Goal: Entertainment & Leisure: Browse casually

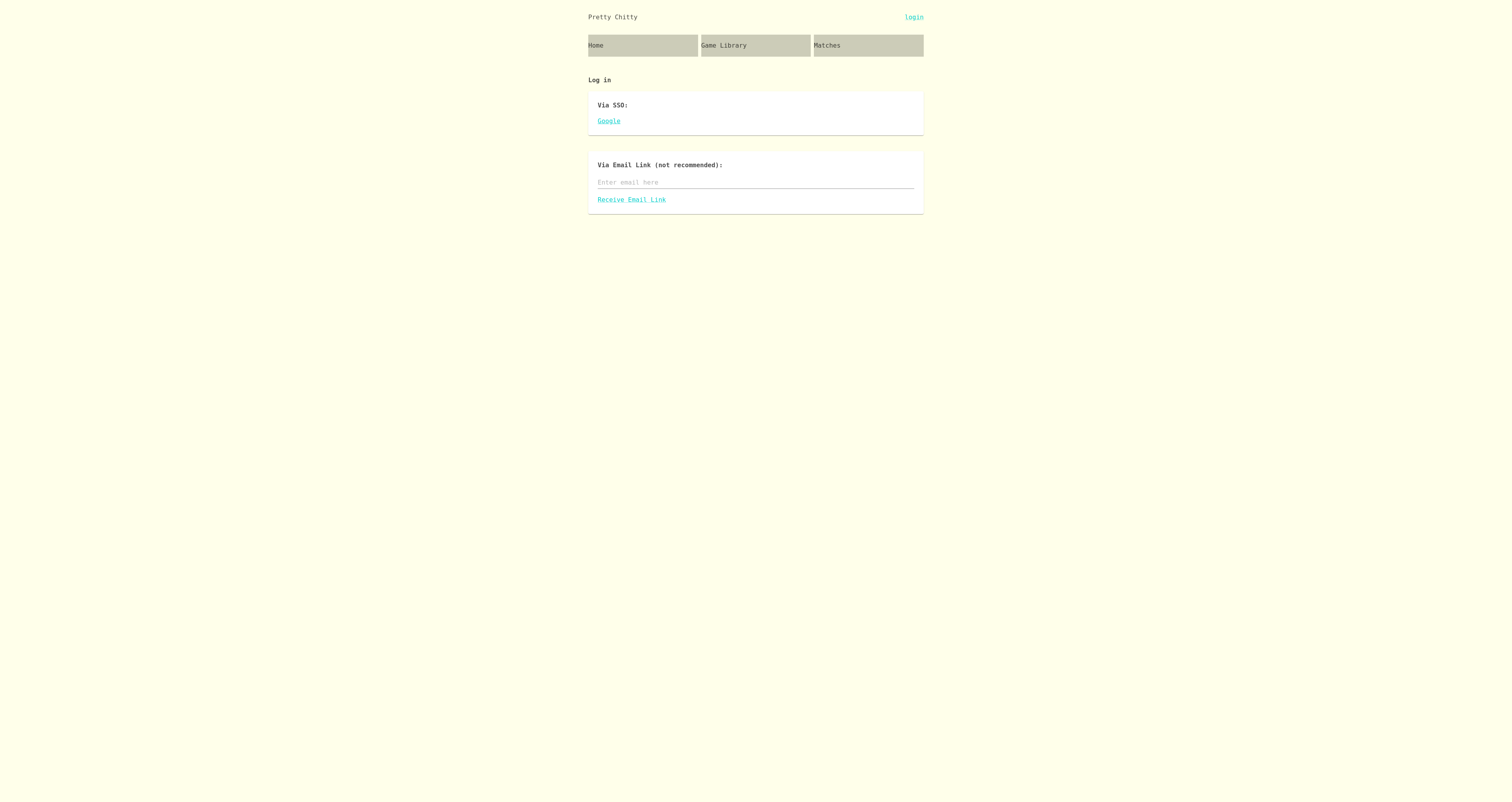
click at [614, 123] on link "Google" at bounding box center [755, 121] width 316 height 9
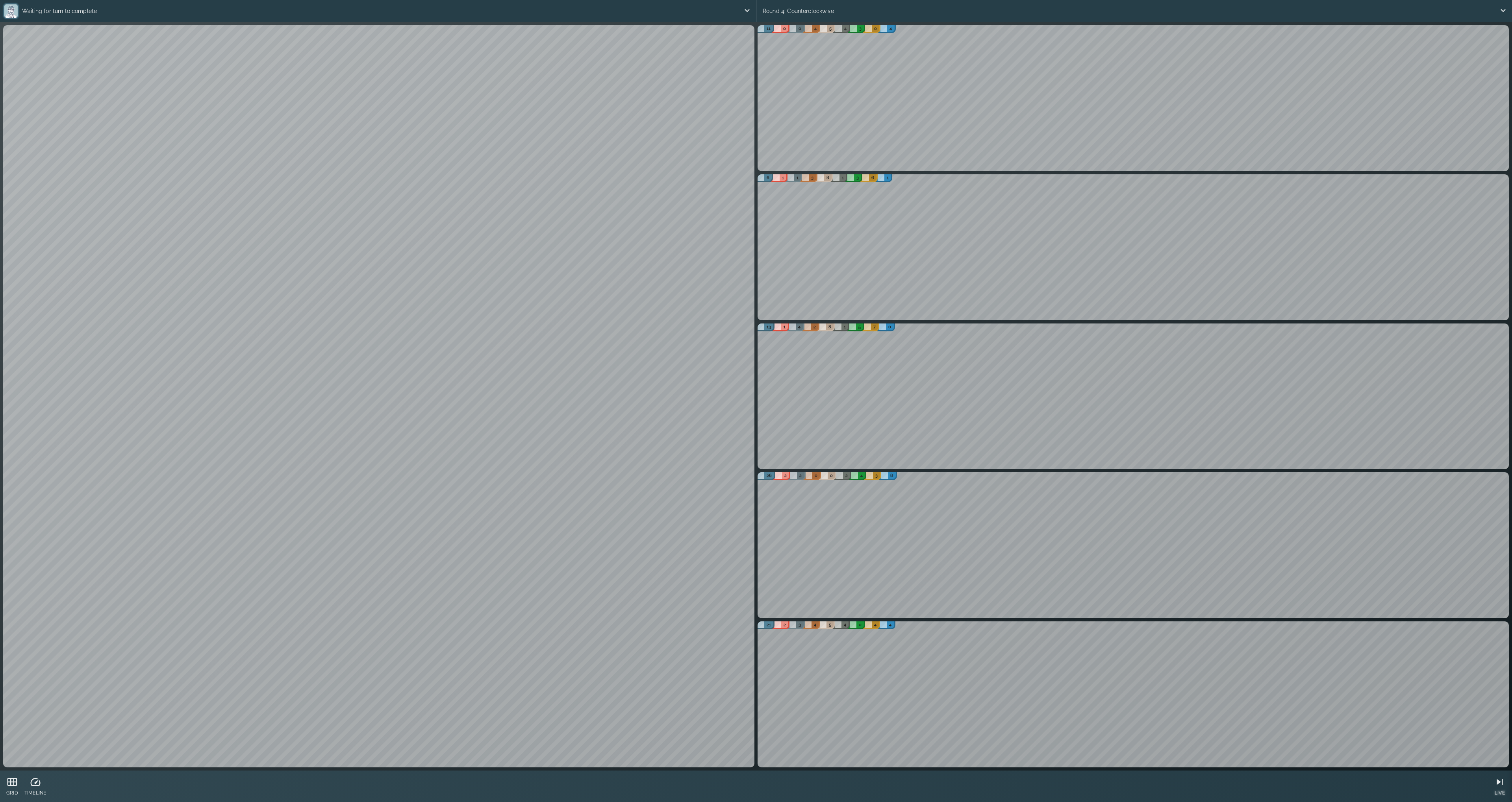
click at [1497, 783] on icon at bounding box center [1500, 782] width 12 height 12
click at [11, 783] on icon at bounding box center [12, 781] width 10 height 8
click at [12, 780] on icon at bounding box center [12, 782] width 12 height 12
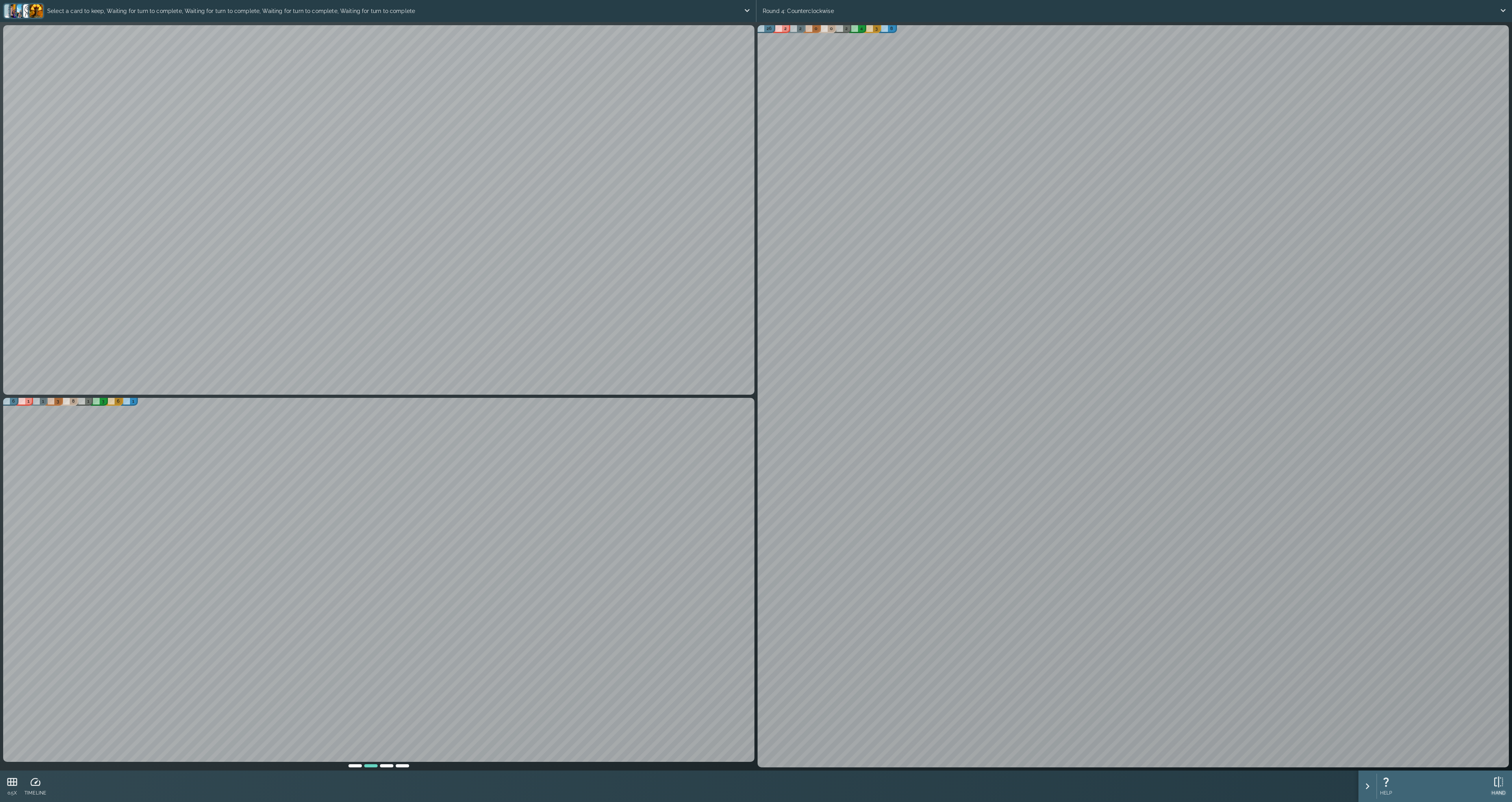
click at [1496, 784] on icon at bounding box center [1499, 782] width 12 height 12
click at [687, 399] on div "11 0 0 4 5 4 3 0 4 6 1 1 3 8 1 3 6 1 13 1 4 2 8 1 5 7 0 21 2 3 4 5 4 0 4 4" at bounding box center [379, 583] width 754 height 373
click at [1500, 785] on icon at bounding box center [1499, 783] width 12 height 12
click at [1491, 785] on icon at bounding box center [1494, 782] width 12 height 12
click at [52, 12] on p "Select a card to keep" at bounding box center [381, 11] width 724 height 16
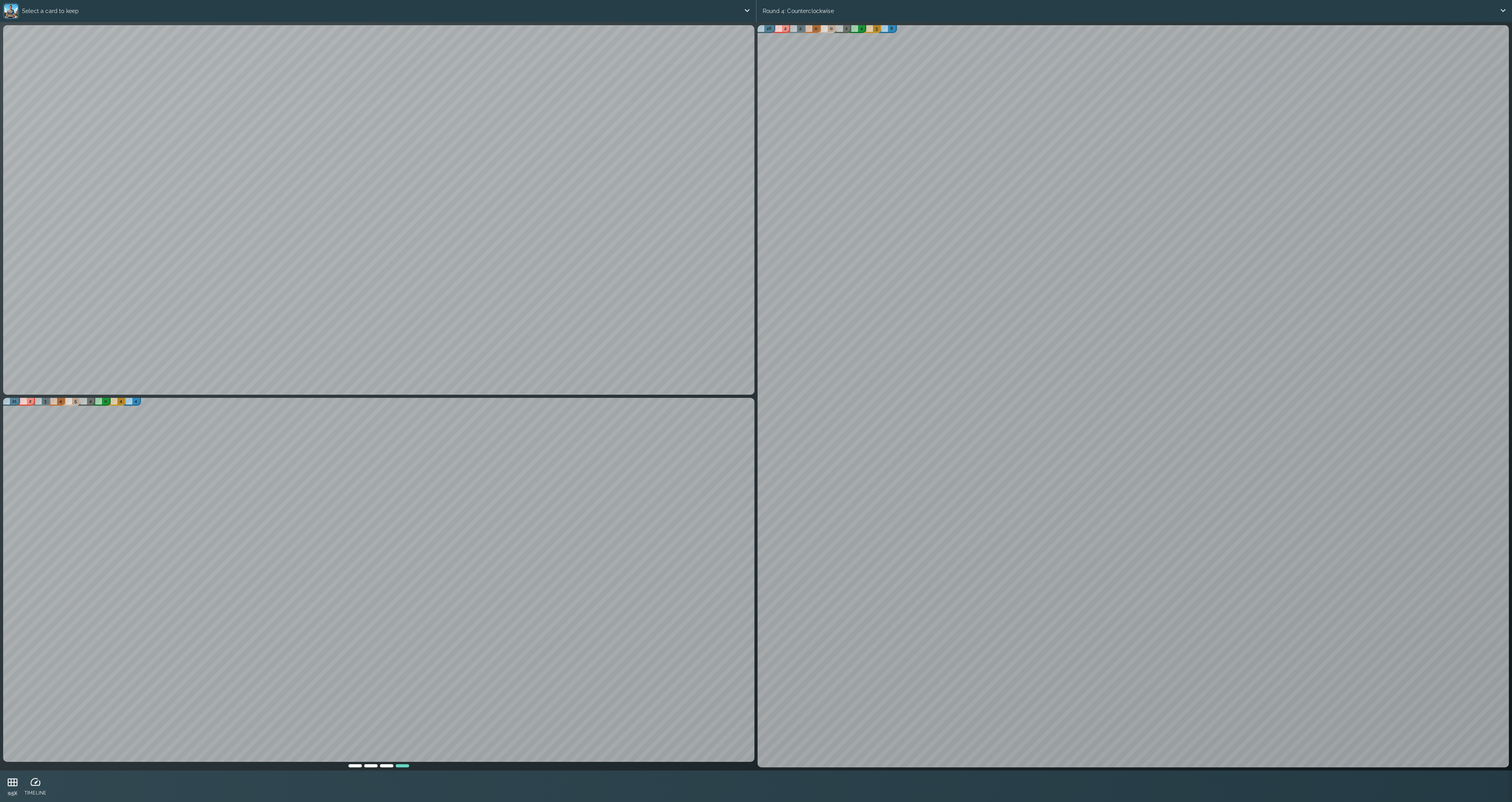
click at [10, 784] on icon at bounding box center [12, 783] width 12 height 12
